Goal: Task Accomplishment & Management: Manage account settings

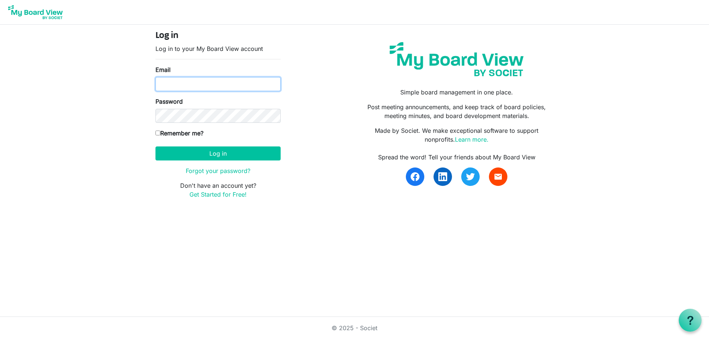
type input "secretary@regenbrampton.com"
click at [159, 134] on input "Remember me?" at bounding box center [158, 133] width 5 height 5
checkbox input "true"
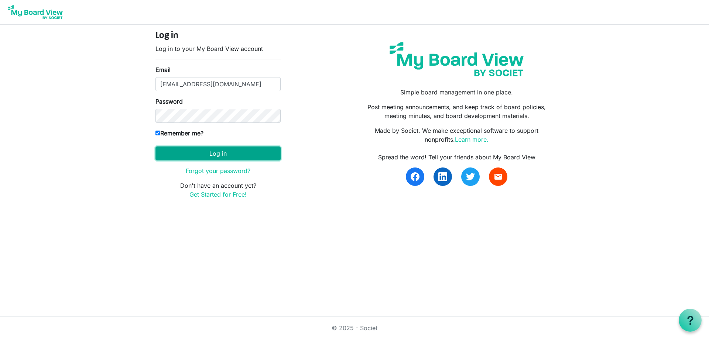
click at [200, 152] on button "Log in" at bounding box center [218, 154] width 125 height 14
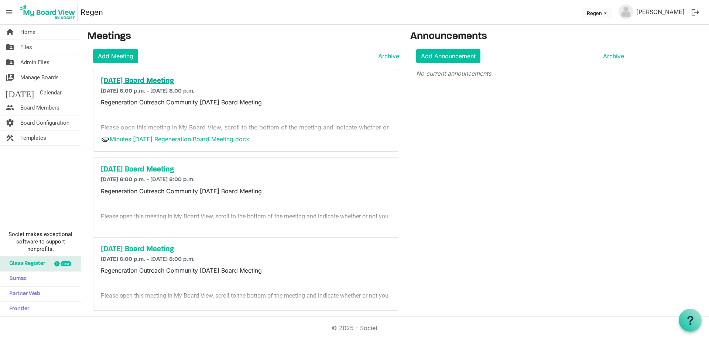
click at [178, 80] on h5 "[DATE] Board Meeting" at bounding box center [246, 81] width 291 height 9
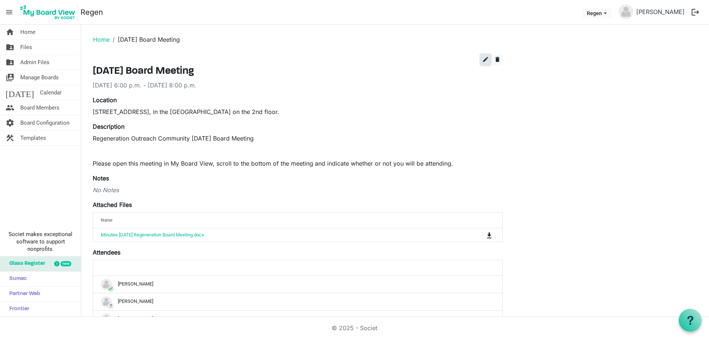
click at [485, 60] on span "edit" at bounding box center [485, 59] width 7 height 7
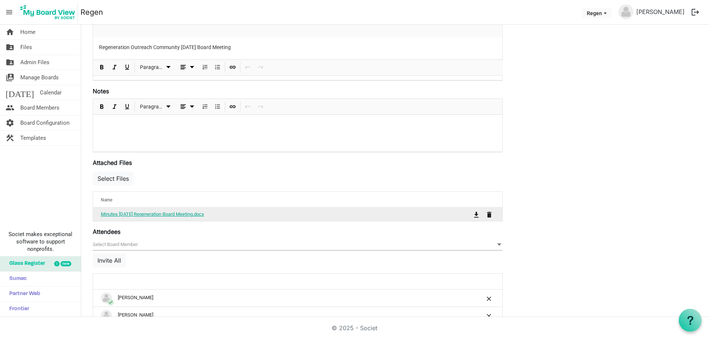
scroll to position [185, 0]
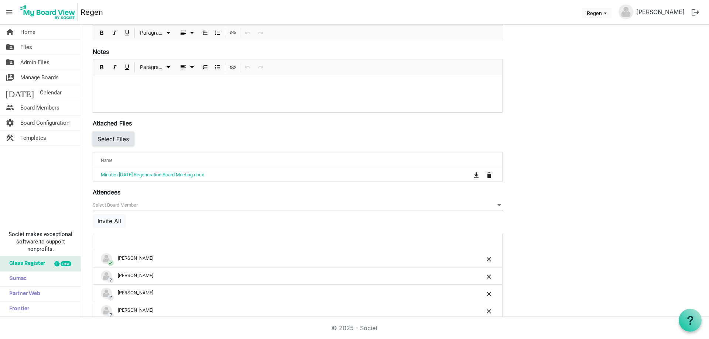
click at [110, 139] on button "Select Files" at bounding box center [113, 139] width 41 height 14
click at [119, 138] on button "Select Files" at bounding box center [113, 139] width 41 height 14
click at [110, 137] on button "Select Files" at bounding box center [113, 139] width 41 height 14
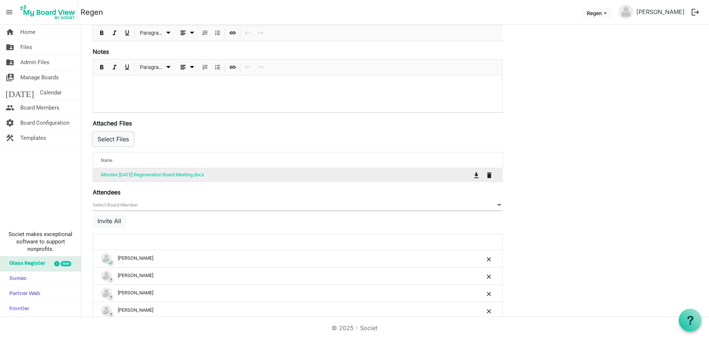
scroll to position [148, 0]
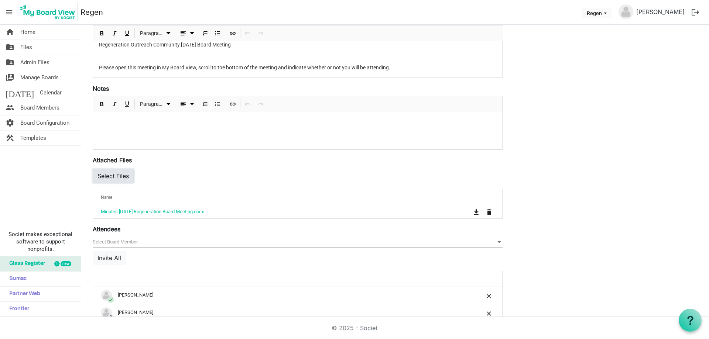
click at [104, 177] on button "Select Files" at bounding box center [113, 176] width 41 height 14
click at [130, 175] on button "Select Files" at bounding box center [113, 176] width 41 height 14
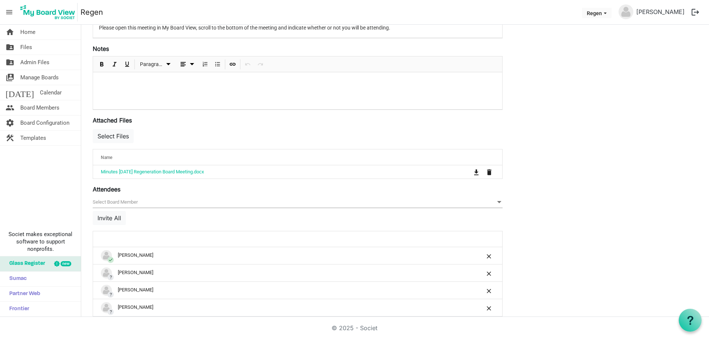
scroll to position [185, 0]
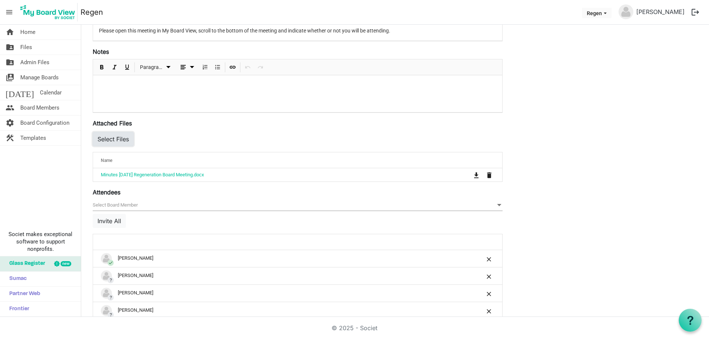
click at [108, 144] on button "Select Files" at bounding box center [113, 139] width 41 height 14
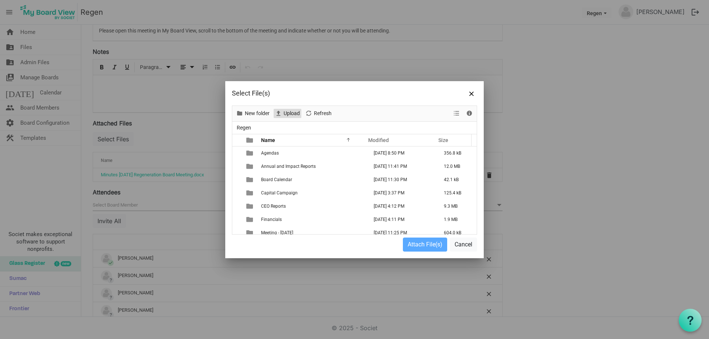
click at [291, 112] on span "Upload" at bounding box center [292, 113] width 18 height 9
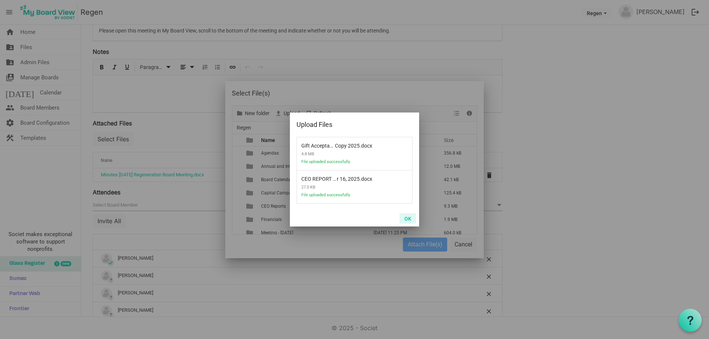
click at [405, 217] on button "OK" at bounding box center [408, 219] width 17 height 10
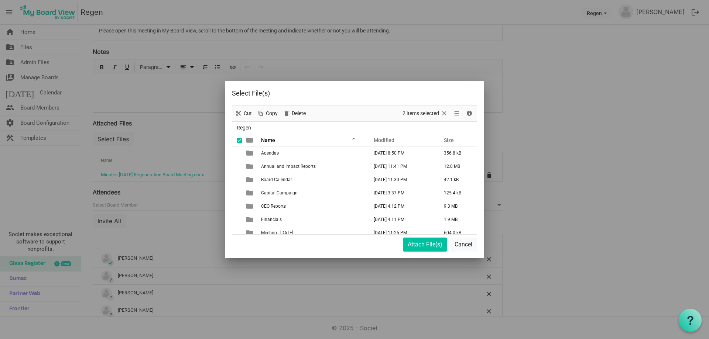
scroll to position [85, 0]
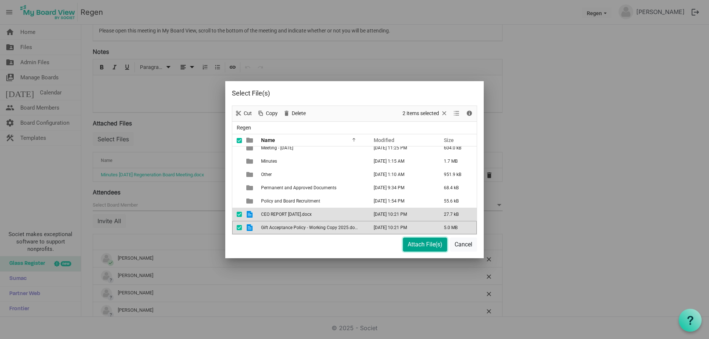
click at [424, 246] on button "Attach File(s)" at bounding box center [425, 245] width 44 height 14
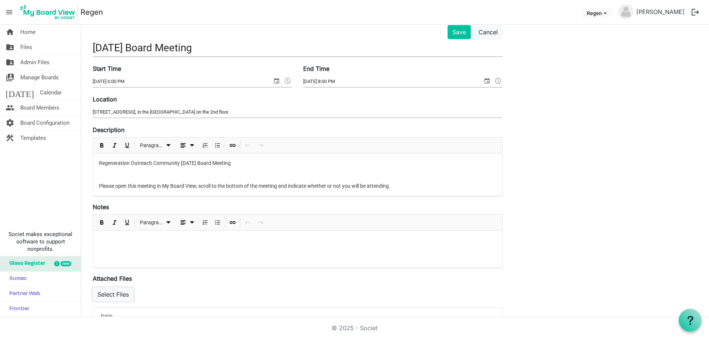
scroll to position [0, 0]
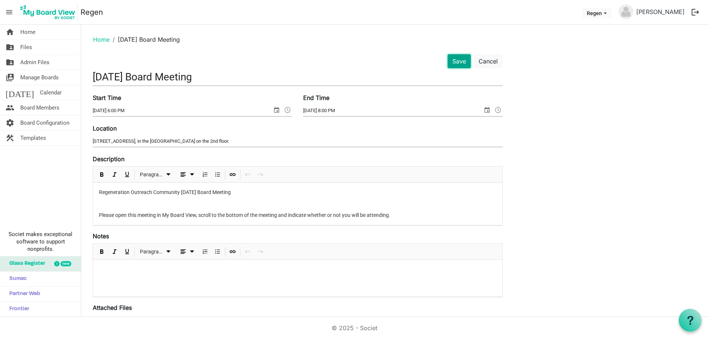
click at [457, 64] on button "Save" at bounding box center [459, 61] width 23 height 14
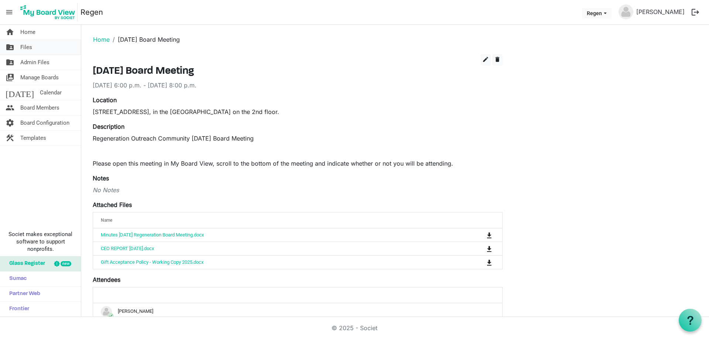
click at [29, 49] on span "Files" at bounding box center [26, 47] width 12 height 15
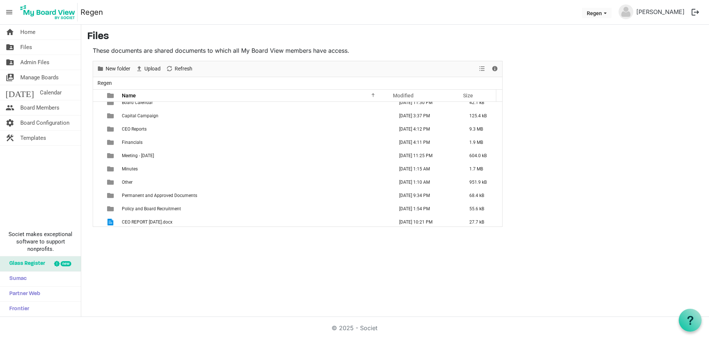
scroll to position [48, 0]
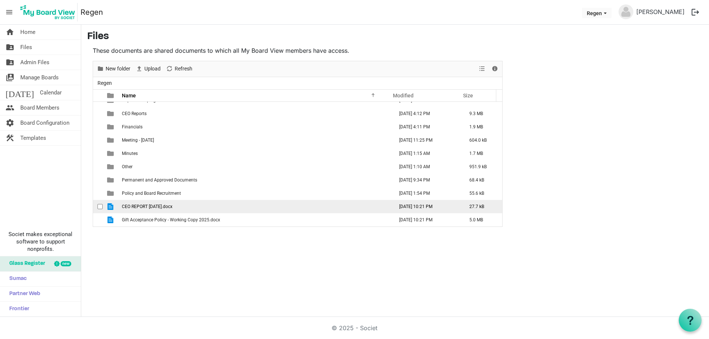
click at [99, 208] on span "checkbox" at bounding box center [100, 206] width 5 height 5
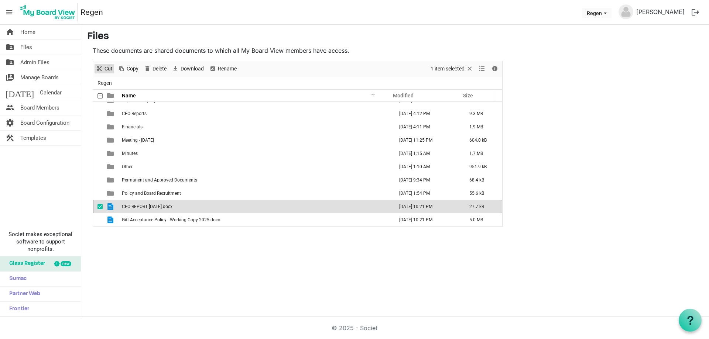
click at [101, 69] on span "Cut" at bounding box center [99, 68] width 9 height 9
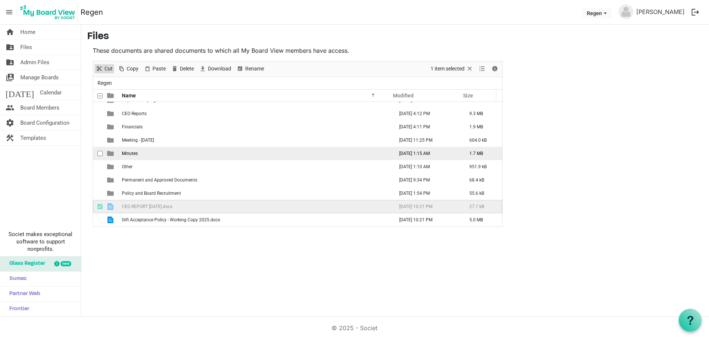
scroll to position [11, 0]
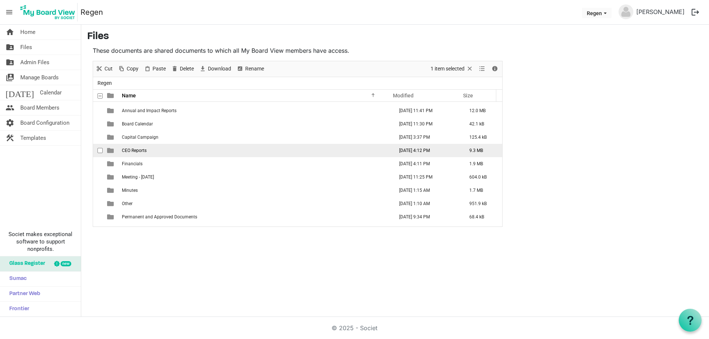
click at [144, 150] on span "CEO Reports" at bounding box center [134, 150] width 25 height 5
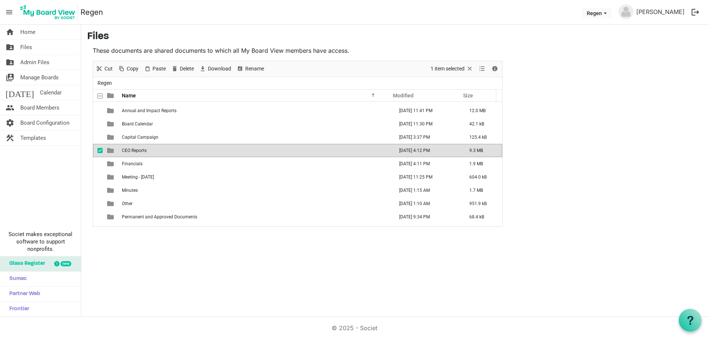
click at [144, 150] on span "CEO Reports" at bounding box center [134, 150] width 25 height 5
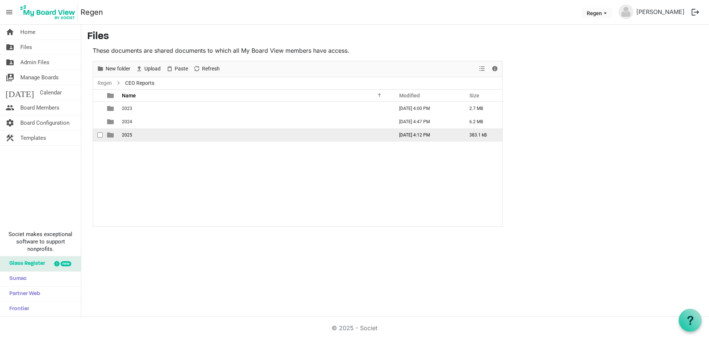
click at [127, 135] on span "2025" at bounding box center [127, 135] width 10 height 5
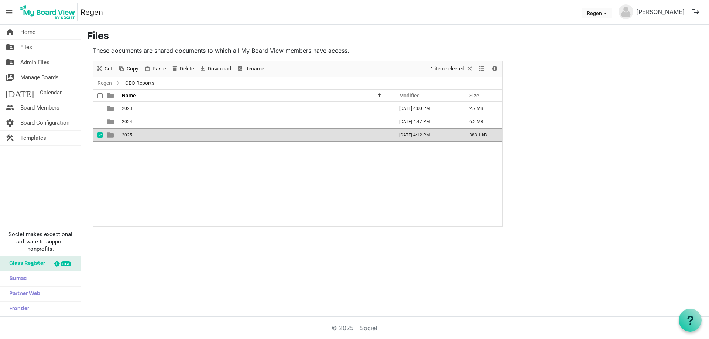
click at [127, 135] on span "2025" at bounding box center [127, 135] width 10 height 5
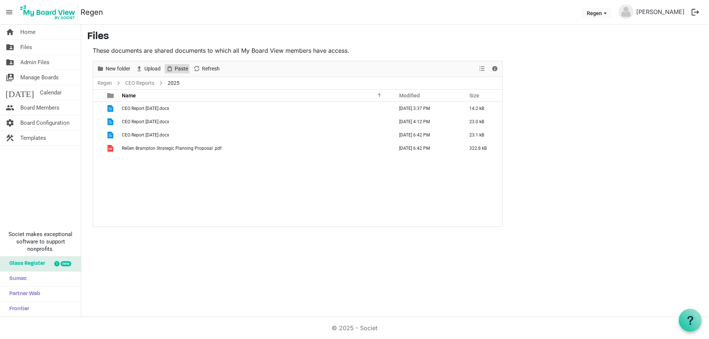
click at [180, 68] on span "Paste" at bounding box center [181, 68] width 15 height 9
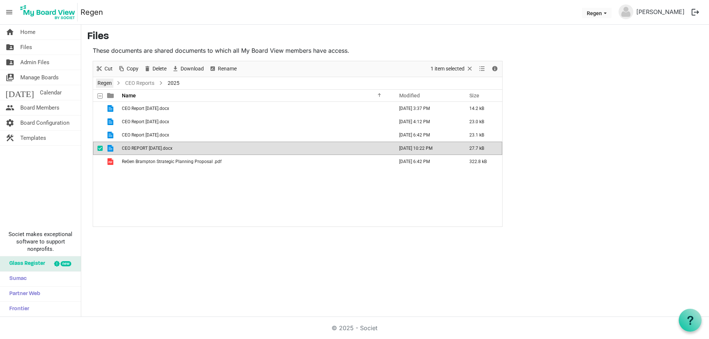
click at [108, 85] on link "Regen" at bounding box center [104, 83] width 17 height 9
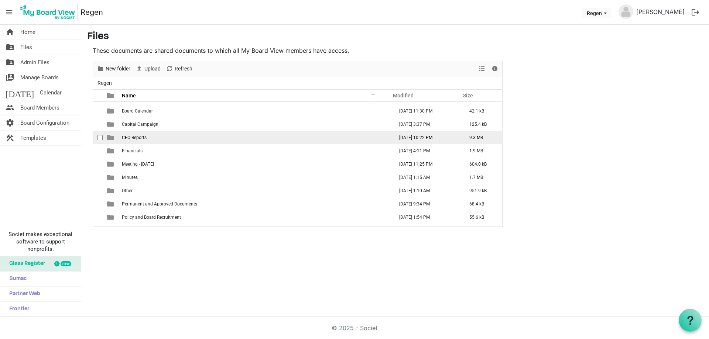
scroll to position [35, 0]
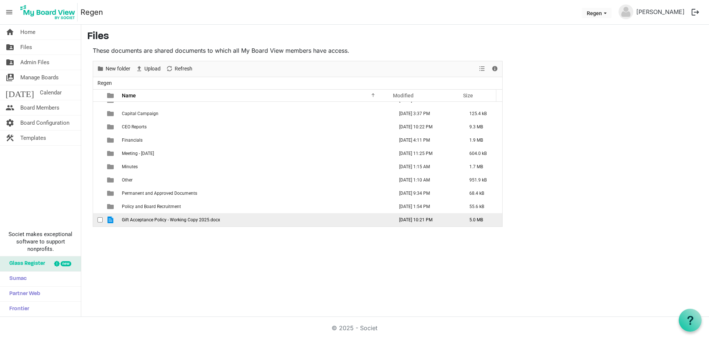
click at [150, 218] on span "Gift Acceptance Policy - Working Copy 2025.docx" at bounding box center [171, 220] width 98 height 5
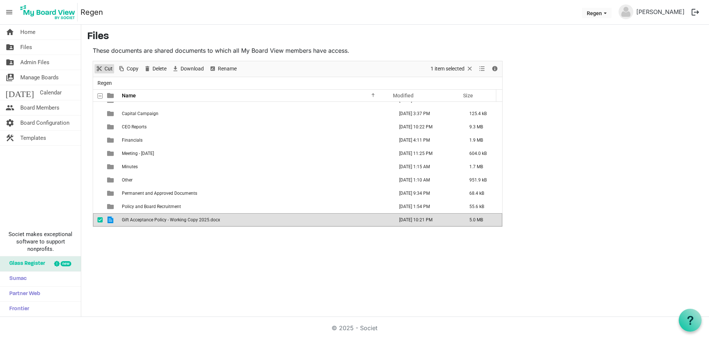
click at [109, 67] on span "Cut" at bounding box center [109, 68] width 10 height 9
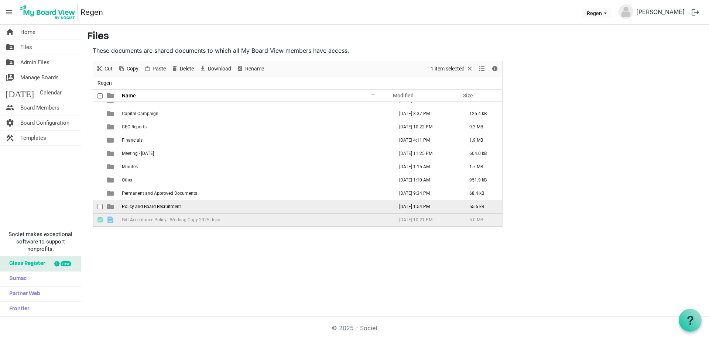
click at [132, 208] on span "Policy and Board Recruitment" at bounding box center [151, 206] width 59 height 5
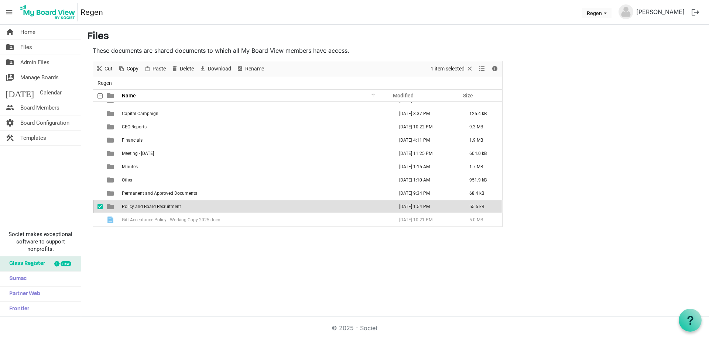
click at [132, 208] on span "Policy and Board Recruitment" at bounding box center [151, 206] width 59 height 5
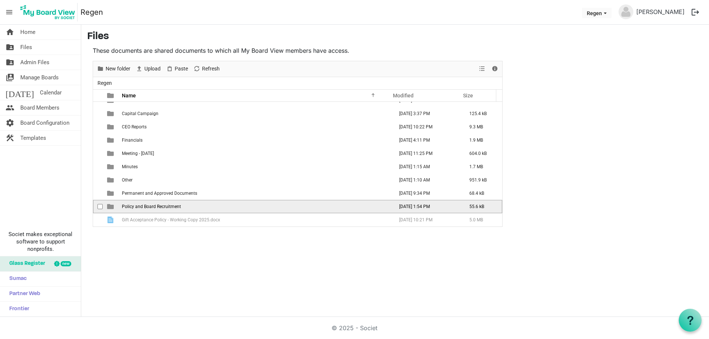
click at [132, 208] on span "Policy and Board Recruitment" at bounding box center [151, 206] width 59 height 5
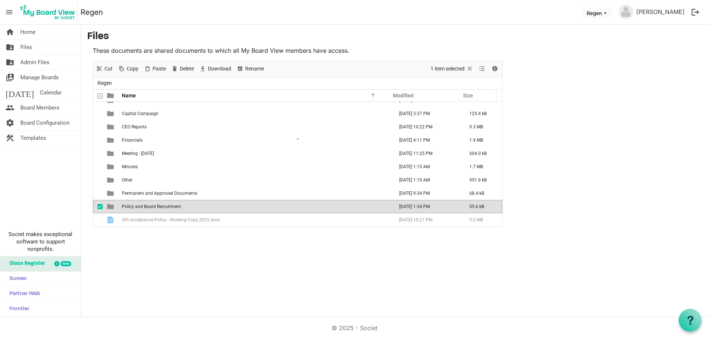
scroll to position [0, 0]
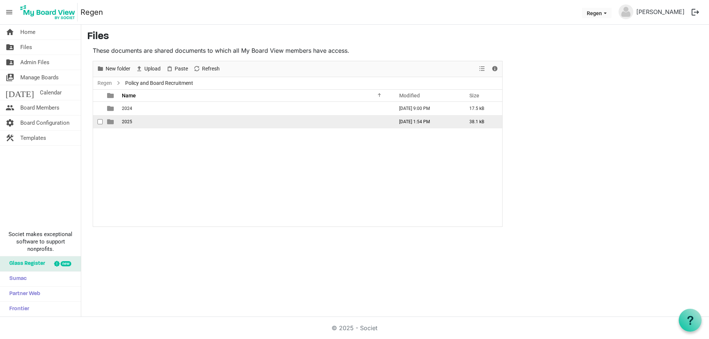
click at [122, 120] on span "2025" at bounding box center [127, 121] width 10 height 5
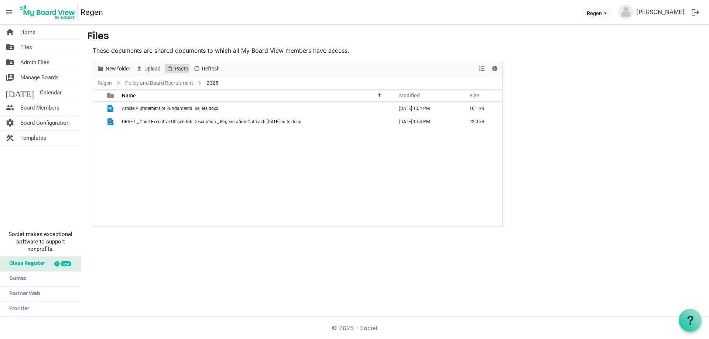
click at [171, 69] on span "Paste" at bounding box center [169, 68] width 9 height 9
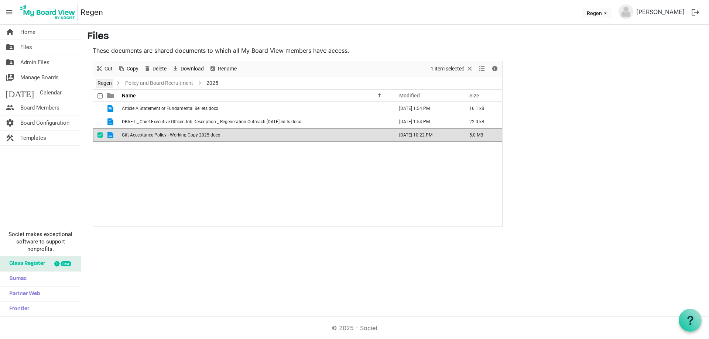
click at [103, 83] on link "Regen" at bounding box center [104, 83] width 17 height 9
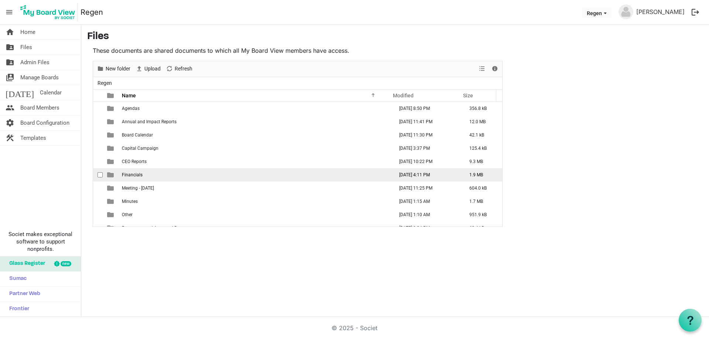
click at [128, 175] on span "Financials" at bounding box center [132, 175] width 21 height 5
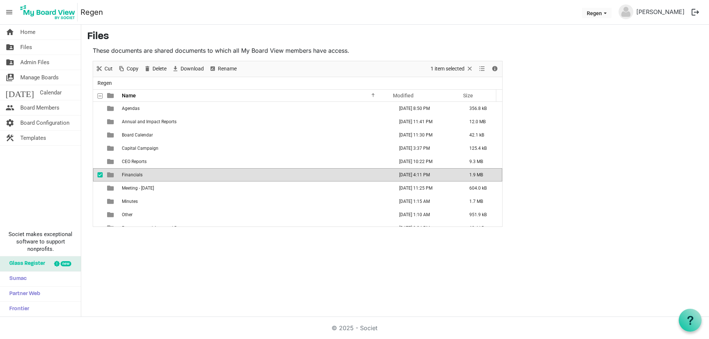
click at [128, 175] on span "Financials" at bounding box center [132, 175] width 21 height 5
